Goal: Transaction & Acquisition: Purchase product/service

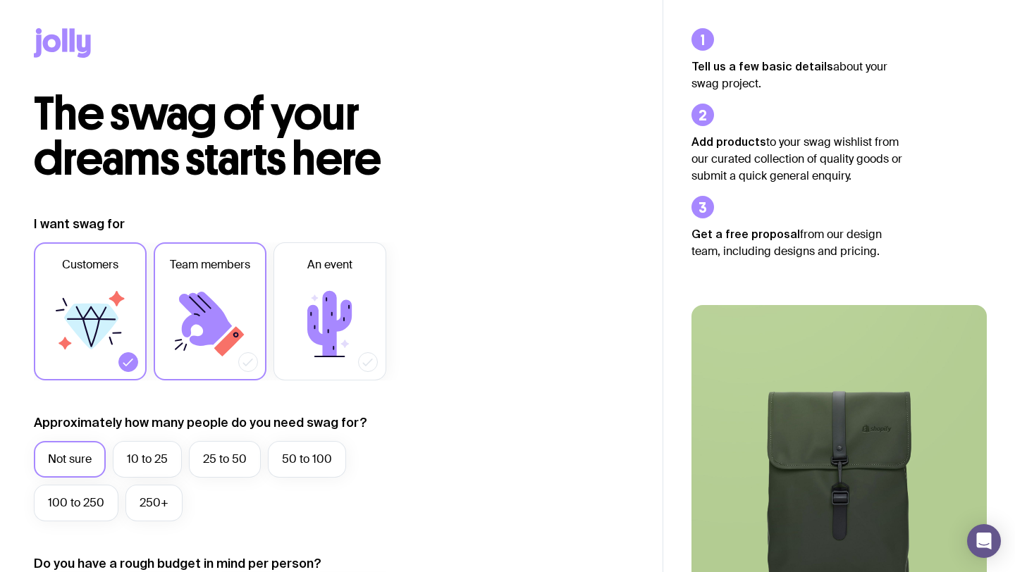
click at [205, 341] on icon at bounding box center [205, 319] width 53 height 54
click at [0, 0] on input "Team members" at bounding box center [0, 0] width 0 height 0
click at [150, 462] on label "10 to 25" at bounding box center [147, 459] width 69 height 37
click at [0, 0] on input "10 to 25" at bounding box center [0, 0] width 0 height 0
click at [104, 341] on icon at bounding box center [90, 324] width 85 height 85
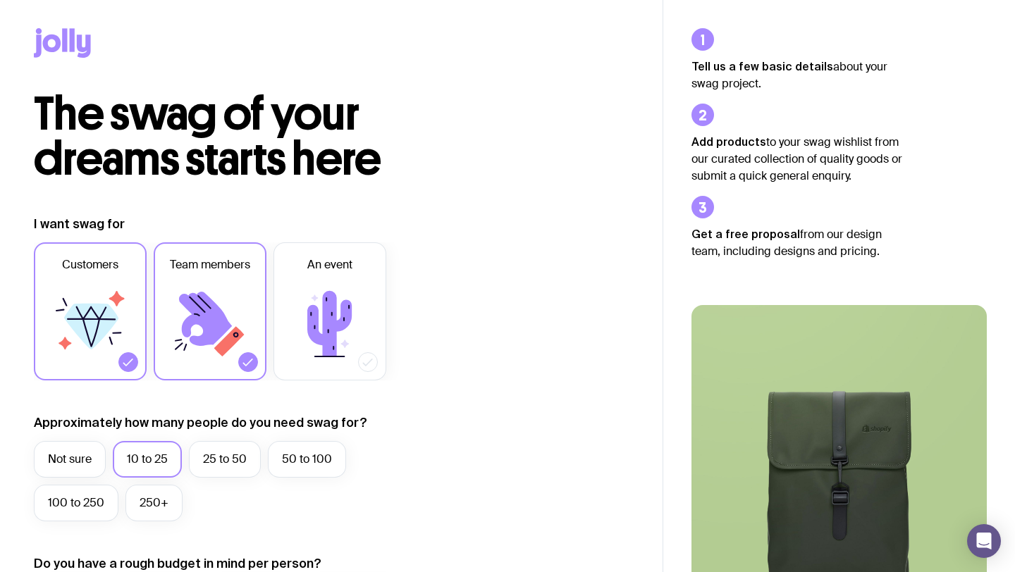
click at [0, 0] on input "Customers" at bounding box center [0, 0] width 0 height 0
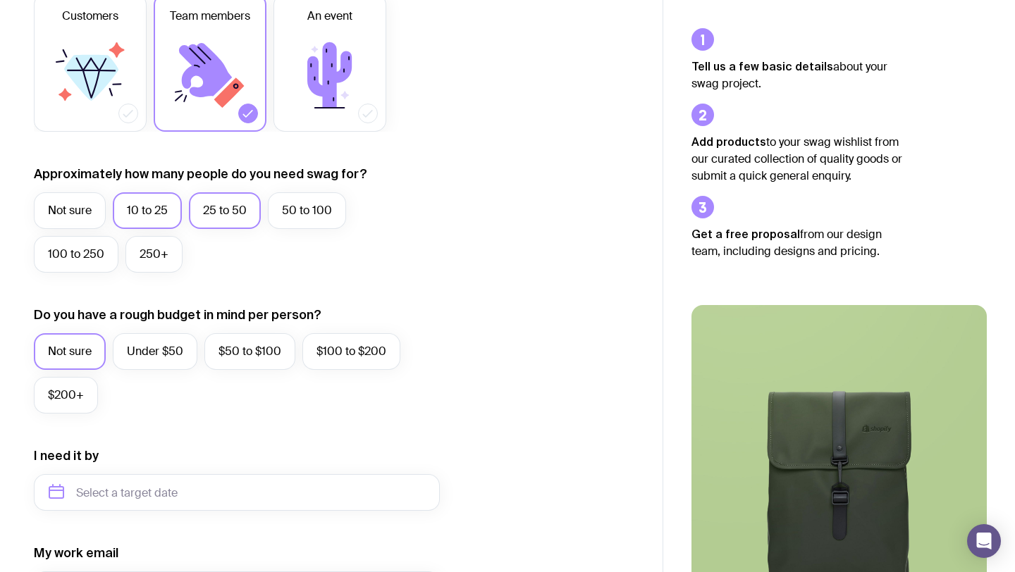
scroll to position [266, 0]
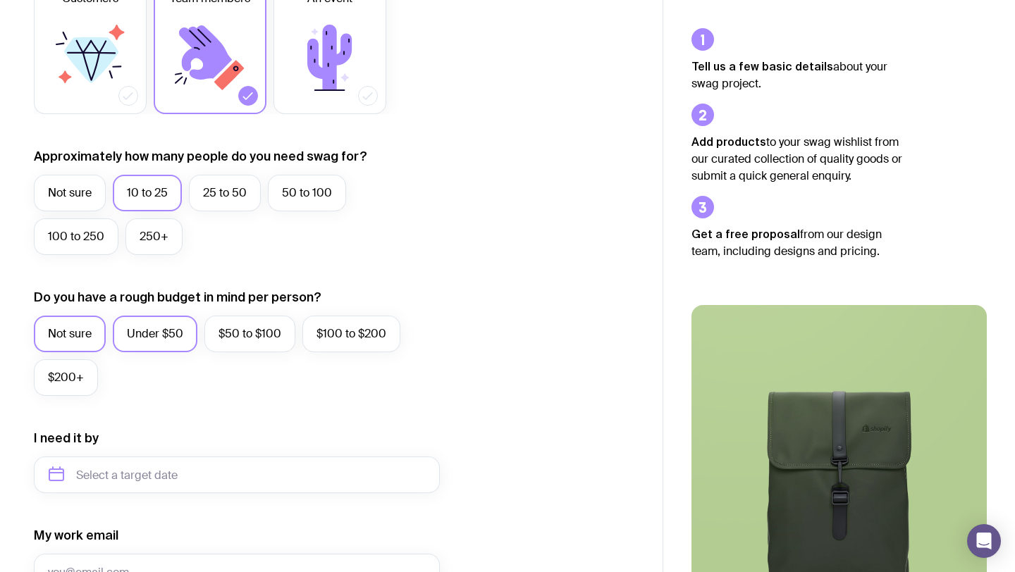
click at [132, 331] on label "Under $50" at bounding box center [155, 334] width 85 height 37
click at [0, 0] on input "Under $50" at bounding box center [0, 0] width 0 height 0
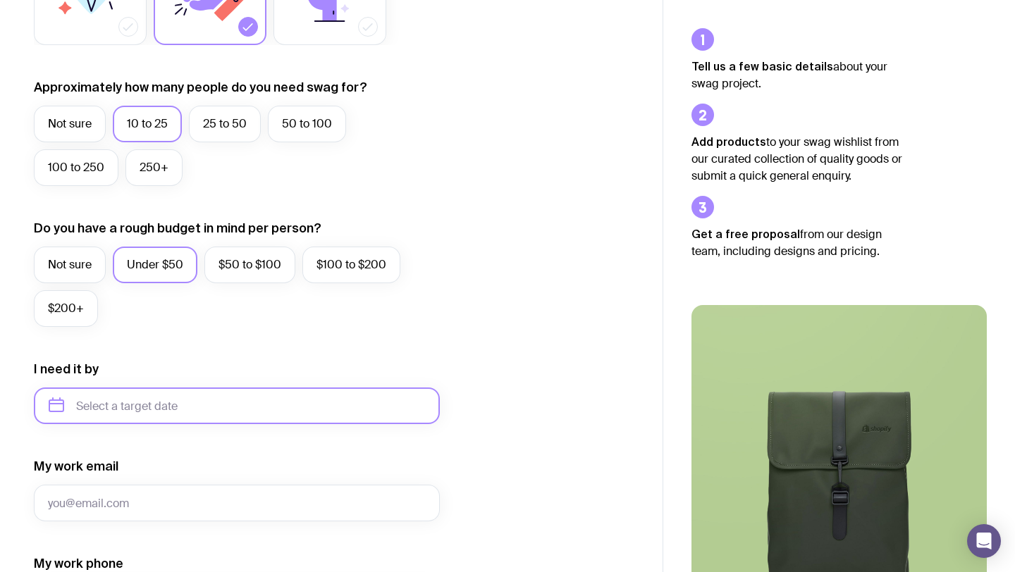
scroll to position [626, 0]
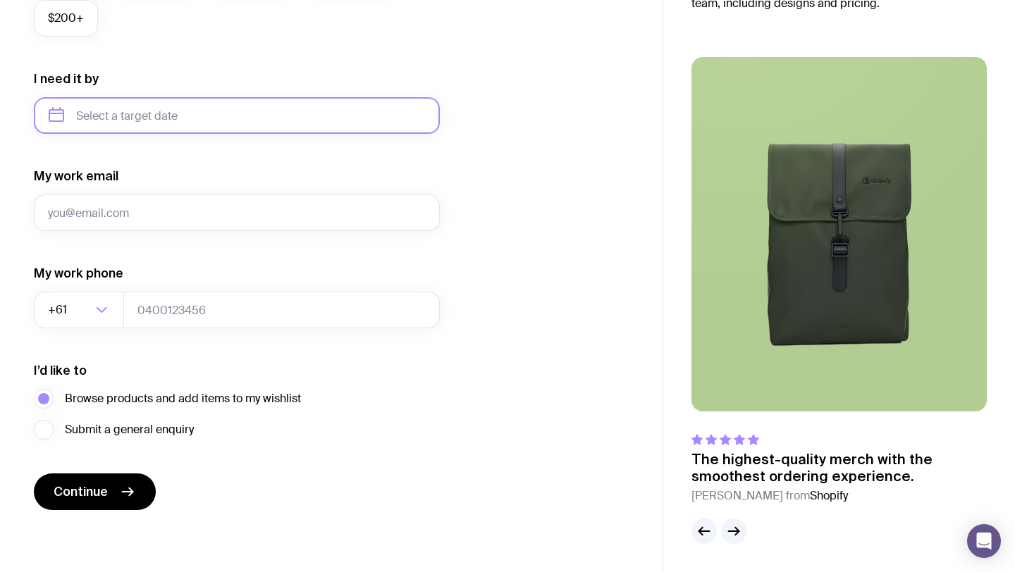
click at [92, 118] on input "text" at bounding box center [237, 115] width 406 height 37
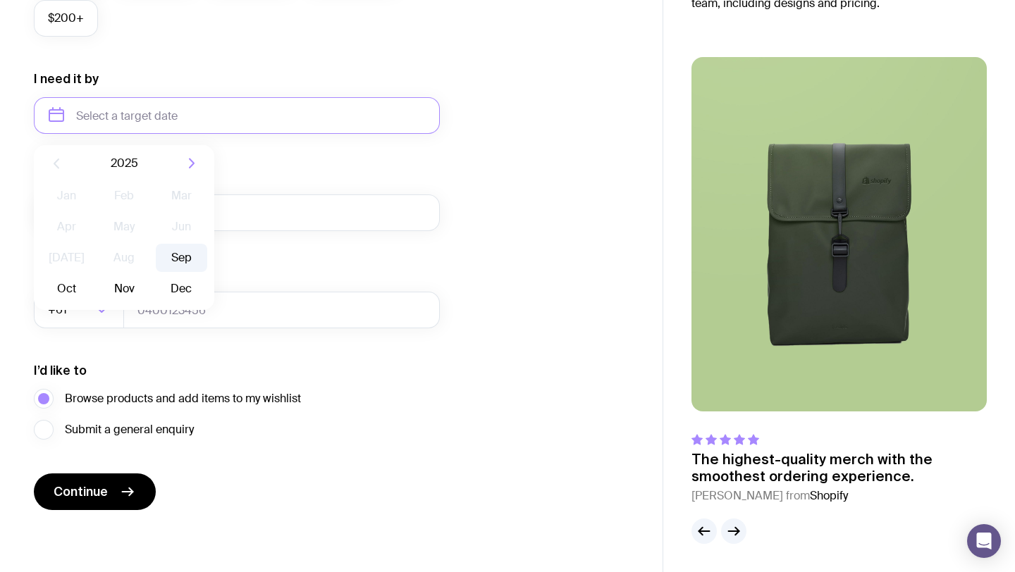
click at [92, 275] on button "Sep" at bounding box center [66, 289] width 51 height 28
type input "[DATE]"
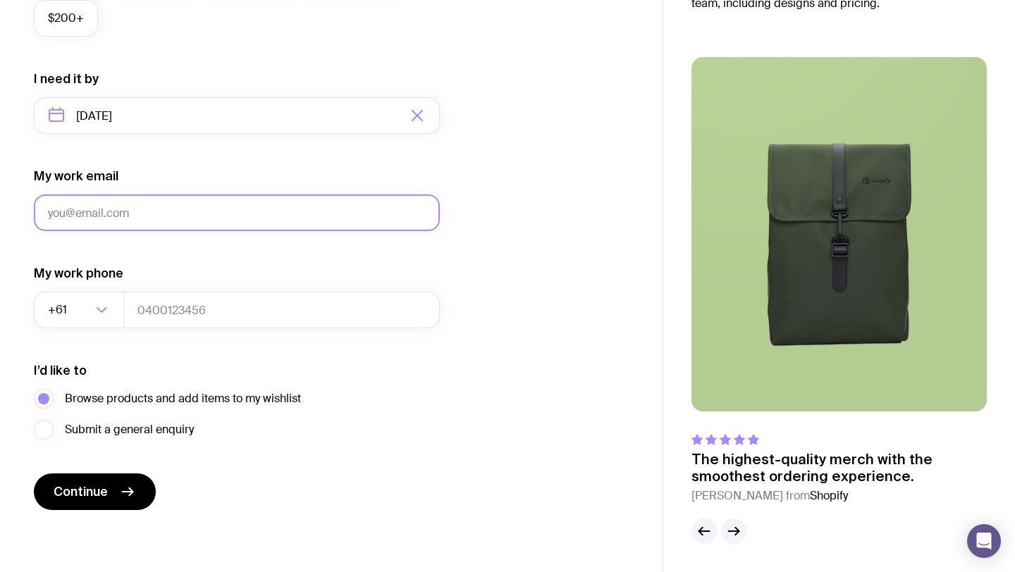
click at [129, 213] on input "My work email" at bounding box center [237, 213] width 406 height 37
type input "[EMAIL_ADDRESS][DOMAIN_NAME]"
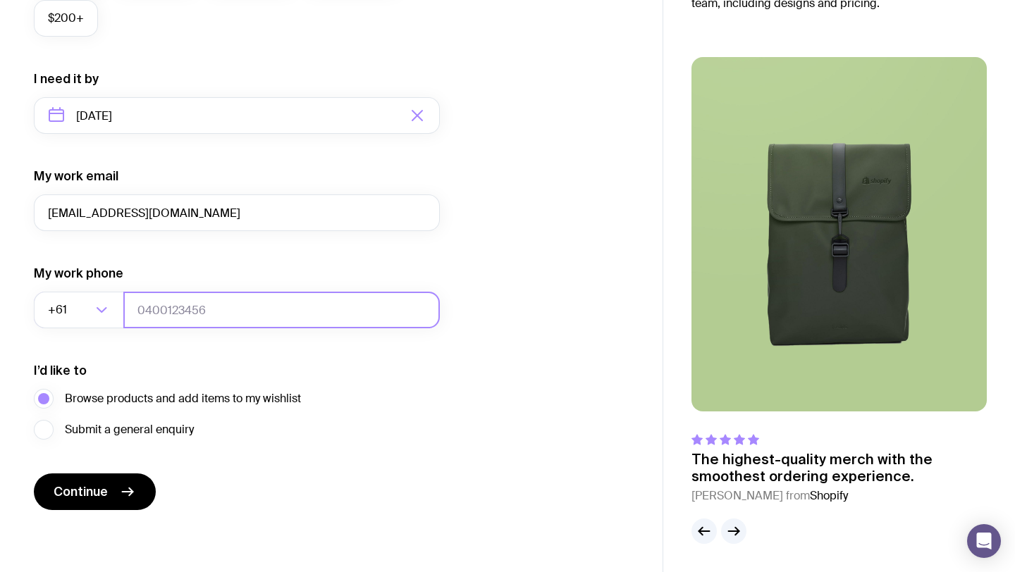
click at [172, 305] on input "tel" at bounding box center [281, 310] width 317 height 37
type input "0432203554"
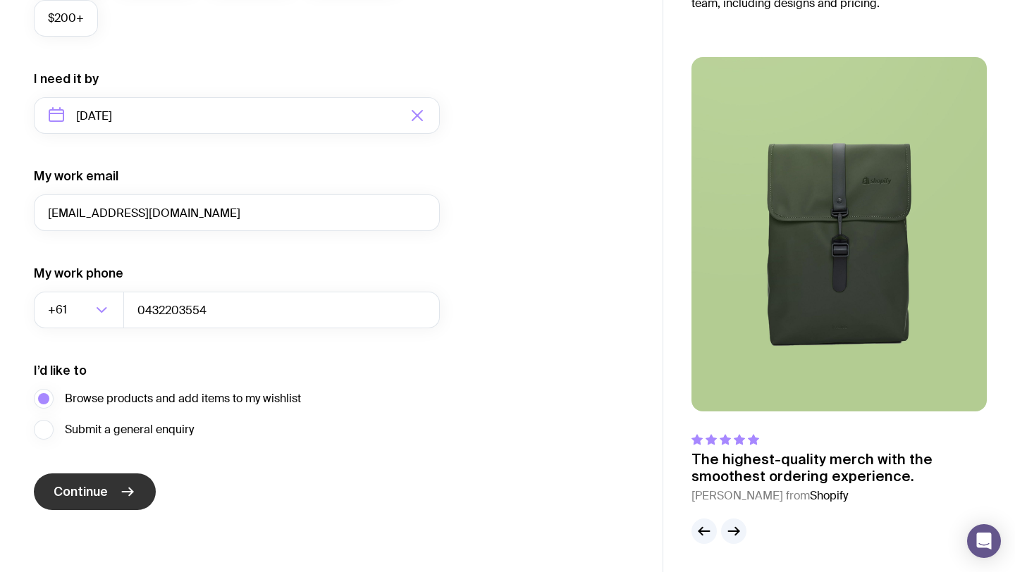
click at [83, 481] on button "Continue" at bounding box center [95, 492] width 122 height 37
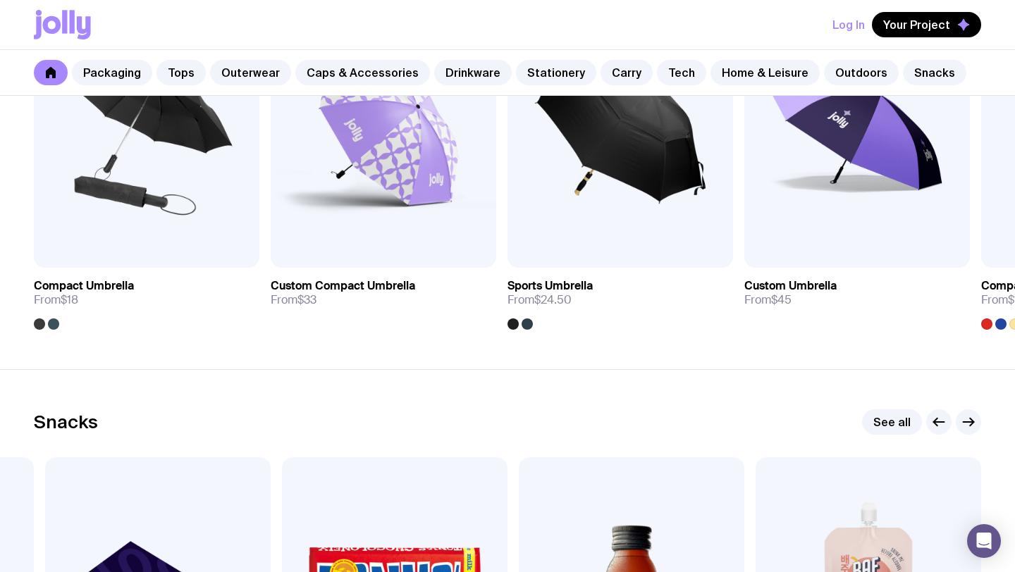
scroll to position [4470, 0]
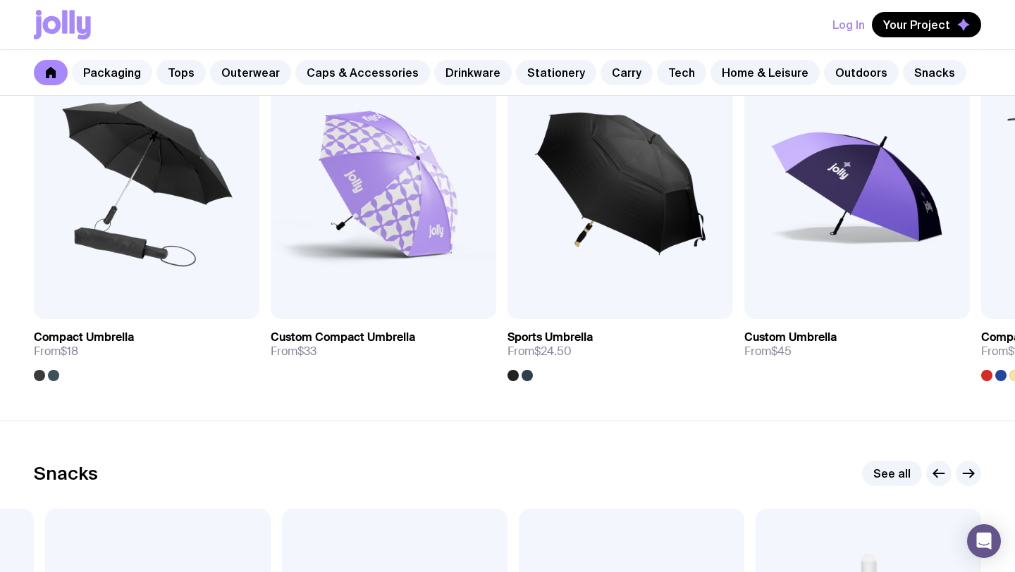
click at [125, 66] on link "Packaging" at bounding box center [112, 72] width 80 height 25
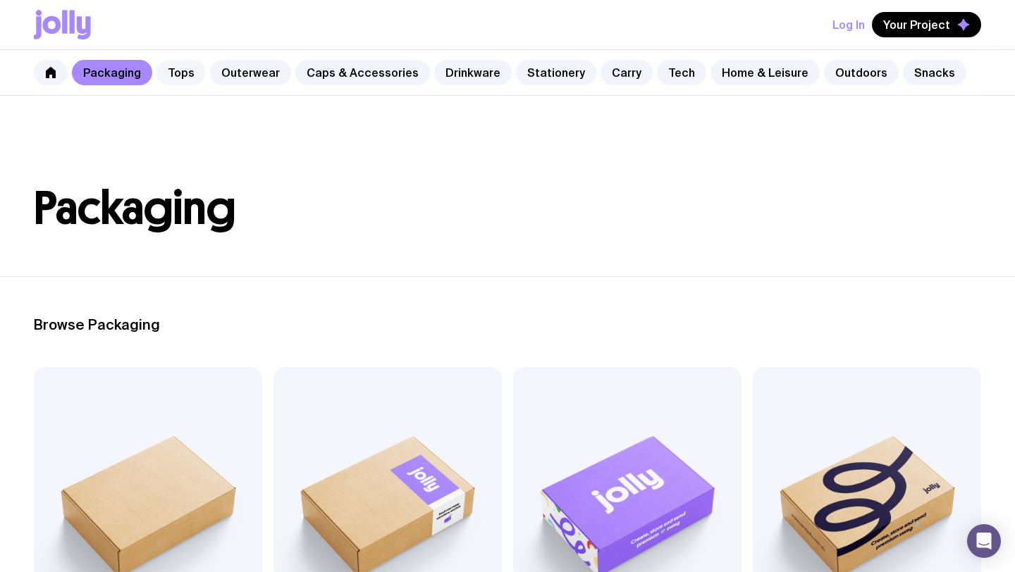
click at [188, 74] on link "Tops" at bounding box center [180, 72] width 49 height 25
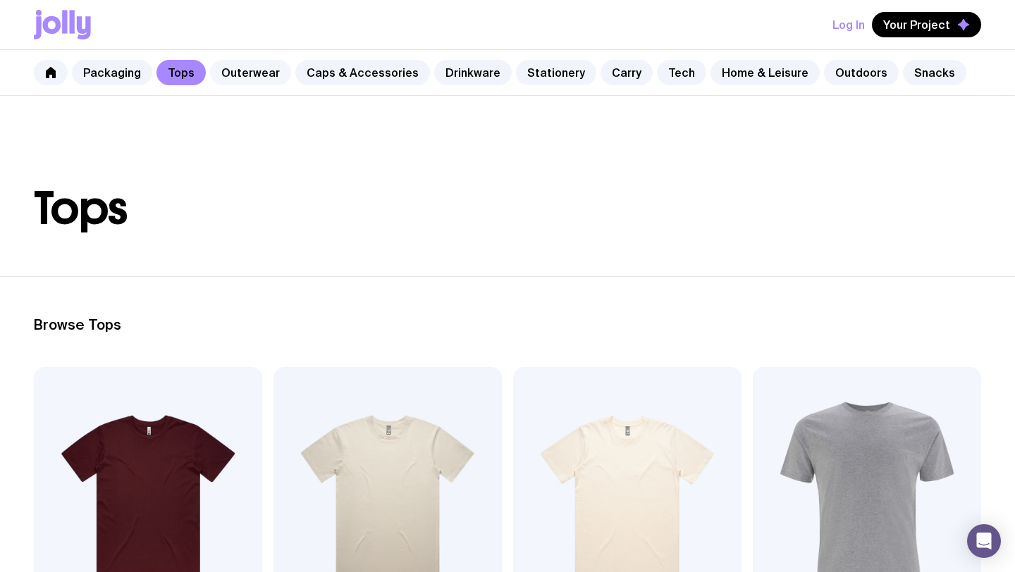
click at [246, 74] on link "Outerwear" at bounding box center [250, 72] width 81 height 25
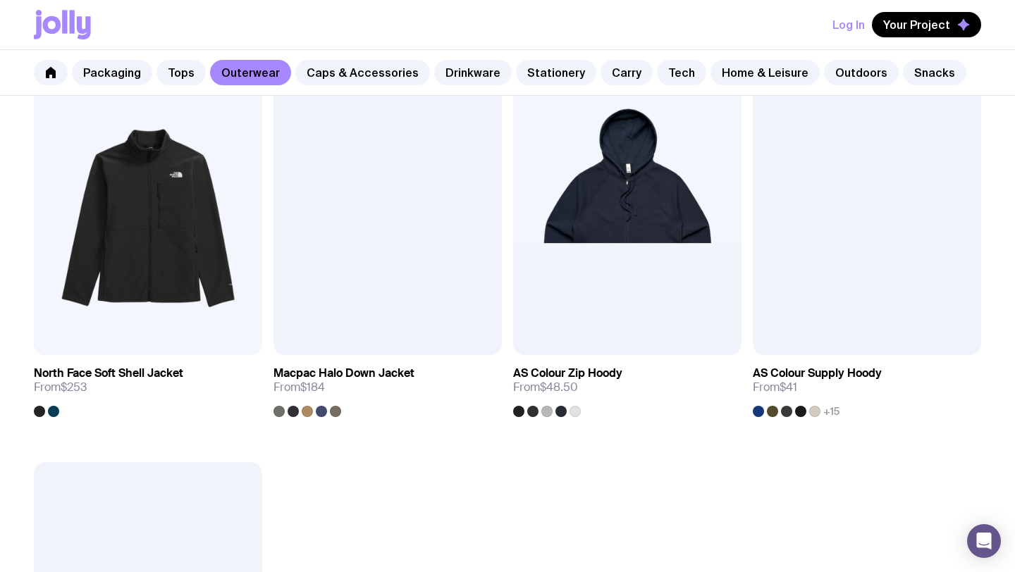
scroll to position [1133, 0]
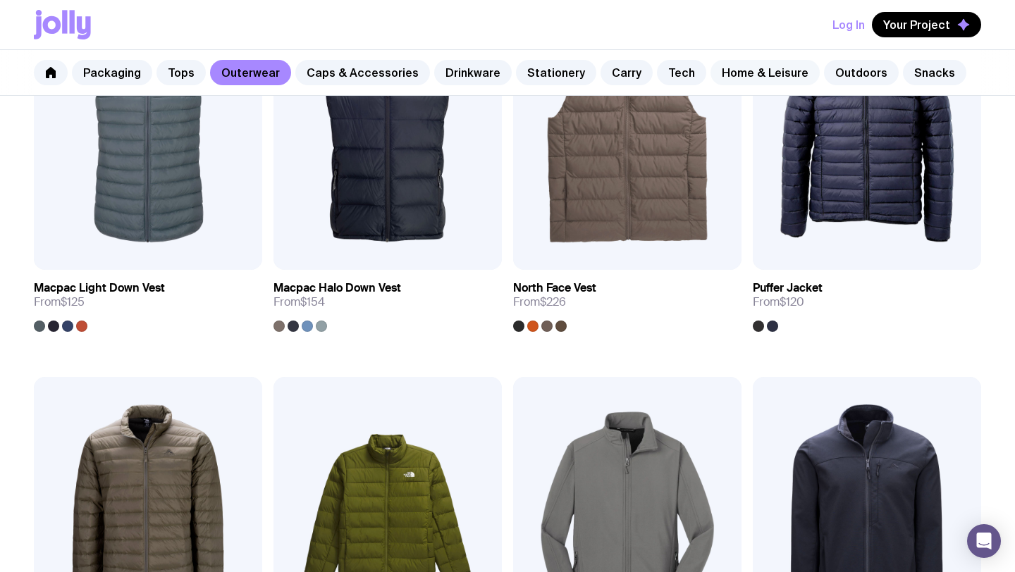
click at [754, 77] on link "Home & Leisure" at bounding box center [765, 72] width 109 height 25
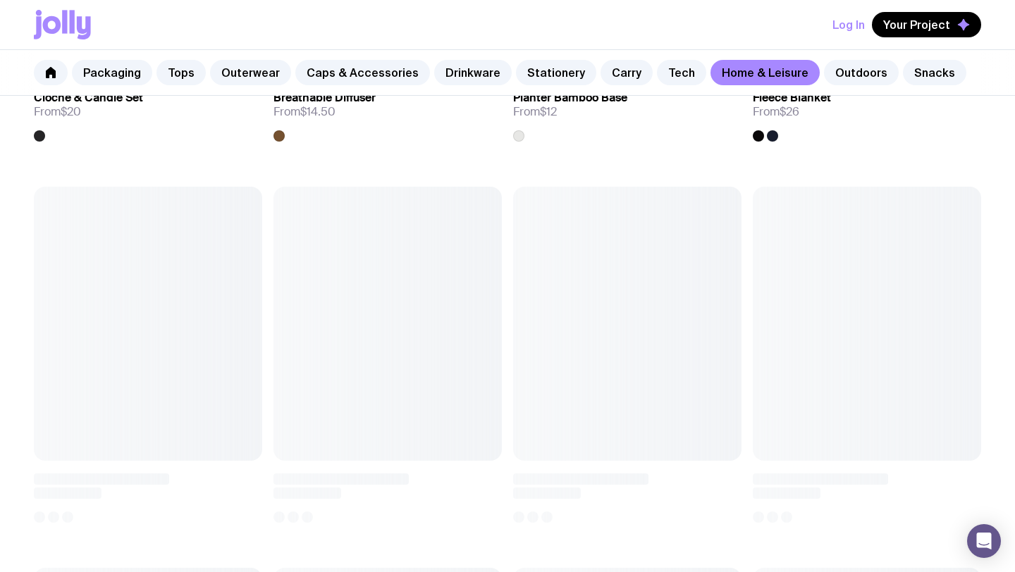
scroll to position [2693, 0]
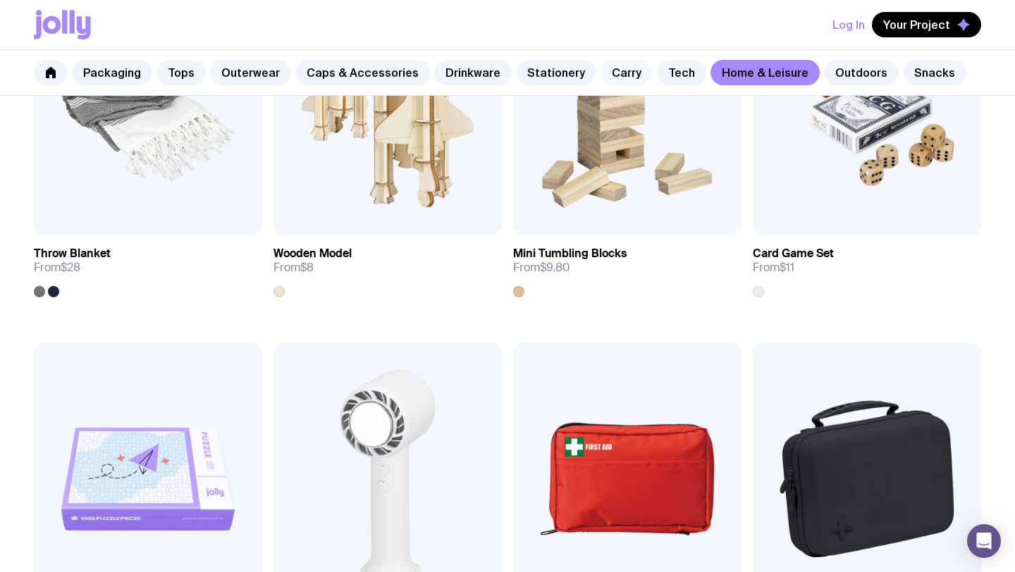
click at [601, 72] on link "Carry" at bounding box center [627, 72] width 52 height 25
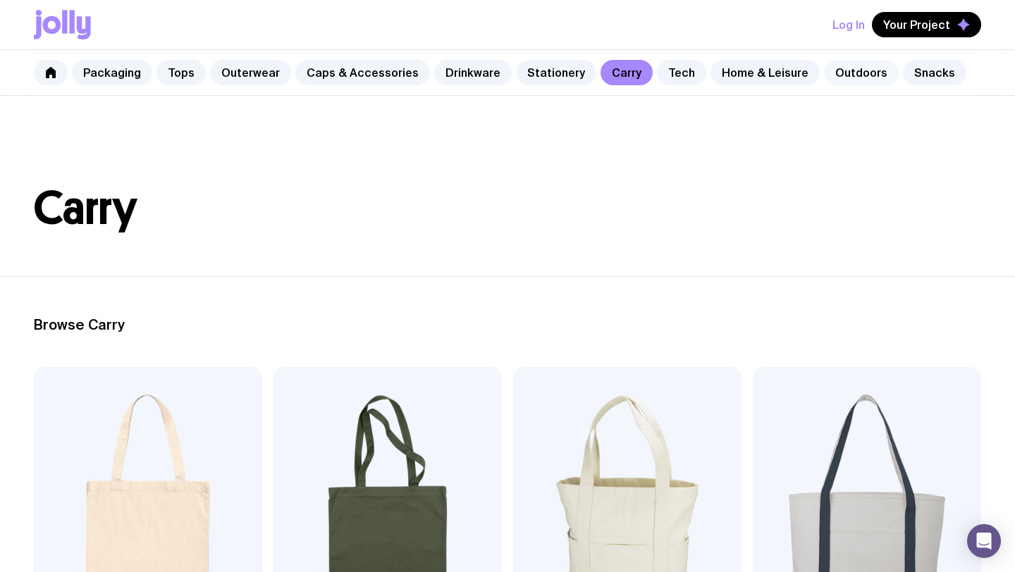
click at [844, 78] on link "Outdoors" at bounding box center [861, 72] width 75 height 25
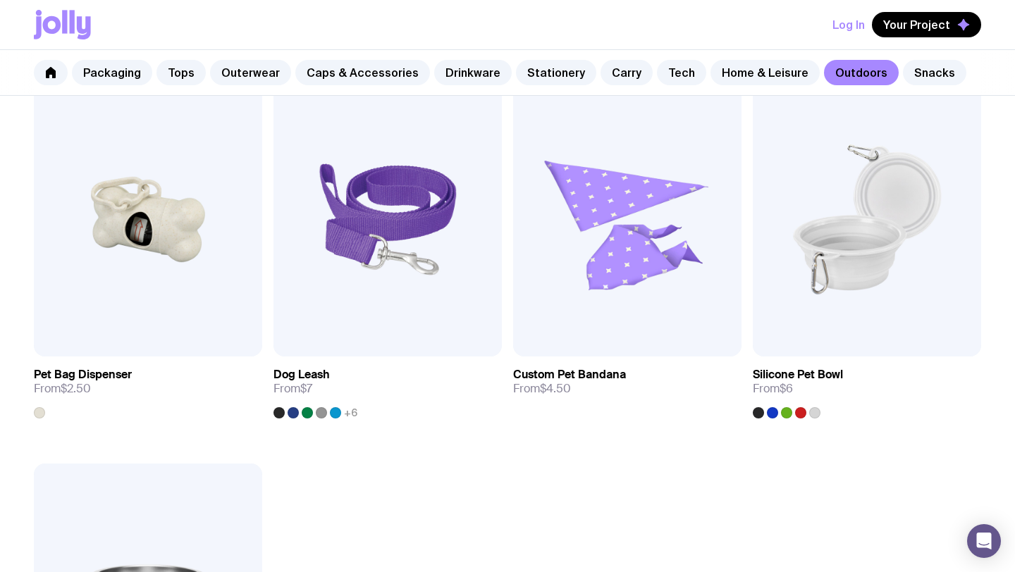
scroll to position [2277, 0]
